Goal: Information Seeking & Learning: Learn about a topic

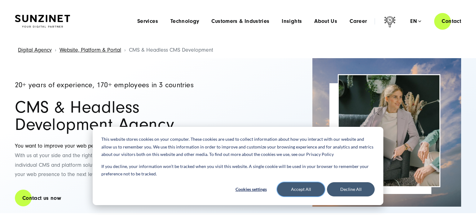
click at [313, 192] on button "Accept All" at bounding box center [301, 189] width 48 height 14
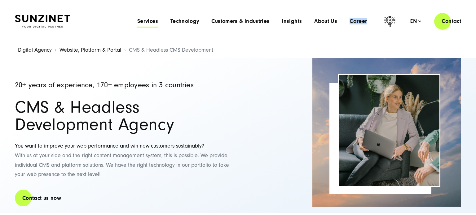
click at [140, 23] on span "Services" at bounding box center [147, 21] width 21 height 6
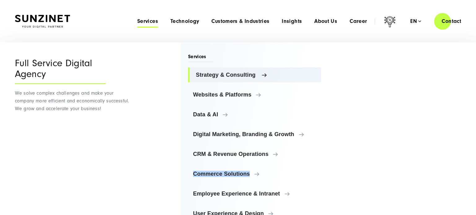
click at [266, 73] on span "Strategy & Consulting" at bounding box center [256, 75] width 120 height 6
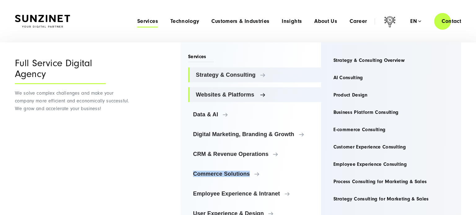
click at [262, 97] on span "Websites & Platforms" at bounding box center [256, 95] width 120 height 6
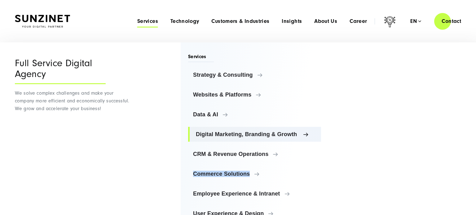
click at [304, 135] on span "Digital Marketing, Branding & Growth" at bounding box center [256, 134] width 120 height 6
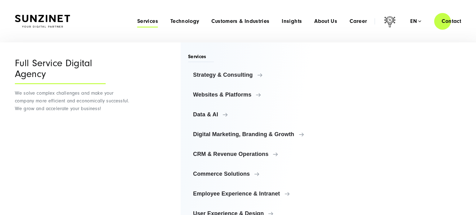
click at [475, 74] on div "Menu Full Service Digital Agency We solve complex challenges and make your comp…" at bounding box center [240, 128] width 481 height 173
click at [7, 42] on header "Smart Search AI Here you can ask a specific question about our agency and our s…" at bounding box center [238, 21] width 476 height 42
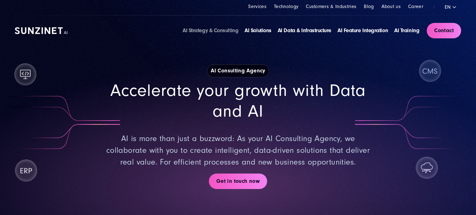
drag, startPoint x: 210, startPoint y: 68, endPoint x: 266, endPoint y: 71, distance: 55.5
click at [266, 71] on strong "AI Consulting Agency" at bounding box center [238, 70] width 62 height 13
copy strong "AI Consulting Agency"
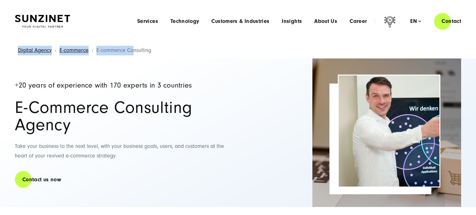
drag, startPoint x: 153, startPoint y: 52, endPoint x: 132, endPoint y: 53, distance: 20.8
click at [132, 53] on div "Digital Agency E-commerce E-commerce Consulting" at bounding box center [237, 51] width 451 height 16
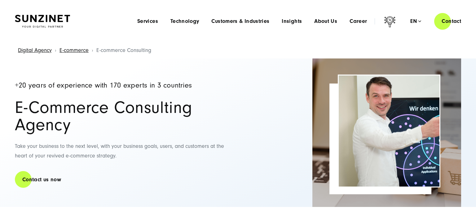
click at [102, 33] on header "Smart Search AI Here you can ask a specific question about our agency and our s…" at bounding box center [238, 21] width 476 height 42
drag, startPoint x: 94, startPoint y: 43, endPoint x: 149, endPoint y: 53, distance: 55.3
click at [149, 53] on li "E-commerce Consulting" at bounding box center [122, 51] width 58 height 16
copy span "E-commerce Consulting"
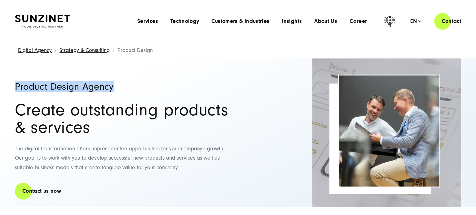
drag, startPoint x: 7, startPoint y: 76, endPoint x: 115, endPoint y: 85, distance: 108.4
click at [115, 85] on div "Product Design Agency Create outstanding products & services The digital transf…" at bounding box center [237, 133] width 471 height 149
copy h1 "Product Design Agency"
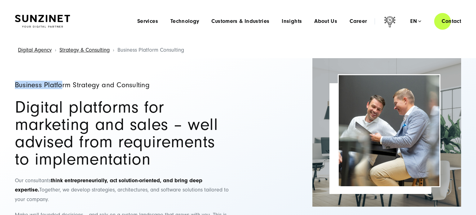
drag, startPoint x: 6, startPoint y: 80, endPoint x: 62, endPoint y: 85, distance: 56.9
click at [62, 85] on div "Business Platform Strategy and Consulting Digital platforms for marketing and s…" at bounding box center [237, 165] width 471 height 215
click at [175, 80] on div "Business Platform Strategy and Consulting Digital platforms for marketing and s…" at bounding box center [123, 165] width 217 height 215
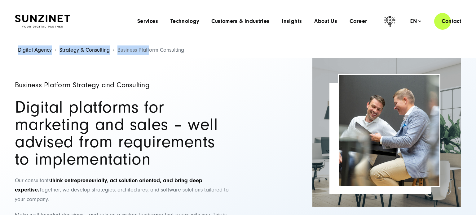
drag, startPoint x: 196, startPoint y: 49, endPoint x: 191, endPoint y: 45, distance: 5.9
click at [150, 50] on div "Digital Agency Strategy & Consulting Business Platform Consulting" at bounding box center [237, 50] width 451 height 16
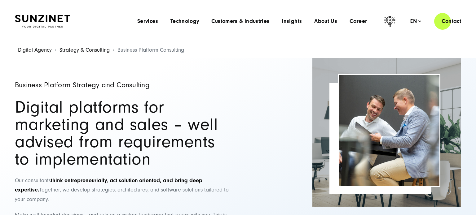
drag, startPoint x: 191, startPoint y: 45, endPoint x: 194, endPoint y: 51, distance: 6.8
click at [192, 45] on div "Digital Agency Strategy & Consulting Business Platform Consulting" at bounding box center [237, 50] width 451 height 16
click at [192, 52] on div "Digital Agency Strategy & Consulting Business Platform Consulting" at bounding box center [237, 50] width 451 height 16
drag, startPoint x: 167, startPoint y: 83, endPoint x: 17, endPoint y: 87, distance: 150.2
click at [17, 87] on h1 "Business Platform Strategy and Consulting" at bounding box center [123, 84] width 217 height 7
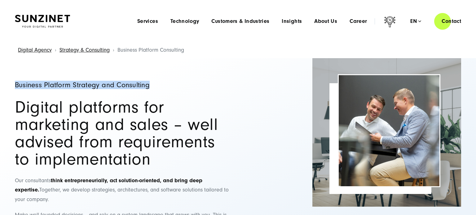
copy h1 "Business Platform Strategy and Consulting"
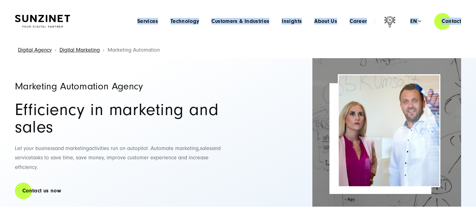
drag, startPoint x: 104, startPoint y: 40, endPoint x: 171, endPoint y: 51, distance: 67.9
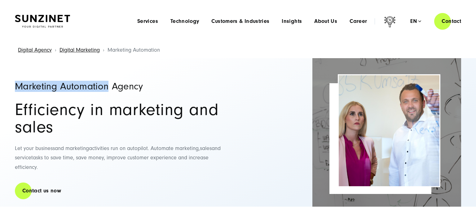
drag, startPoint x: 110, startPoint y: 86, endPoint x: 16, endPoint y: 85, distance: 93.8
click at [16, 85] on h1 "Marketing Automation Agency" at bounding box center [123, 86] width 217 height 10
copy h1 "Marketing Automation"
